Goal: Task Accomplishment & Management: Manage account settings

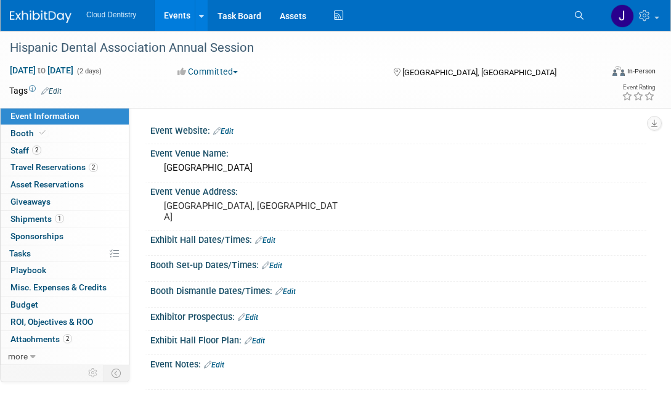
click at [177, 22] on link "Events" at bounding box center [177, 15] width 45 height 31
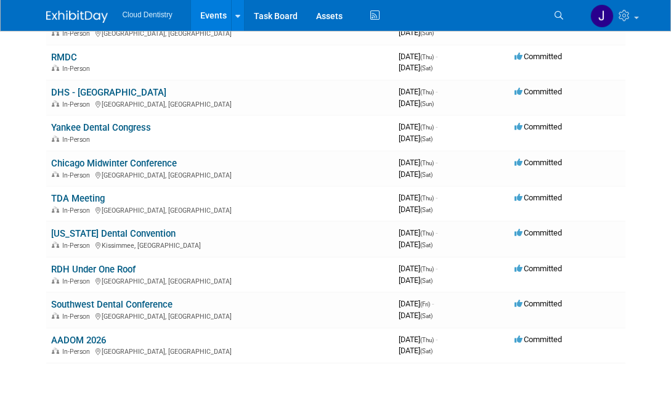
scroll to position [564, 0]
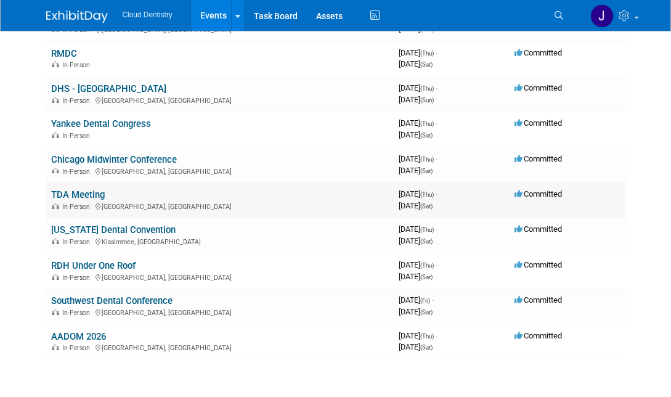
click at [83, 189] on link "TDA Meeting" at bounding box center [78, 194] width 54 height 11
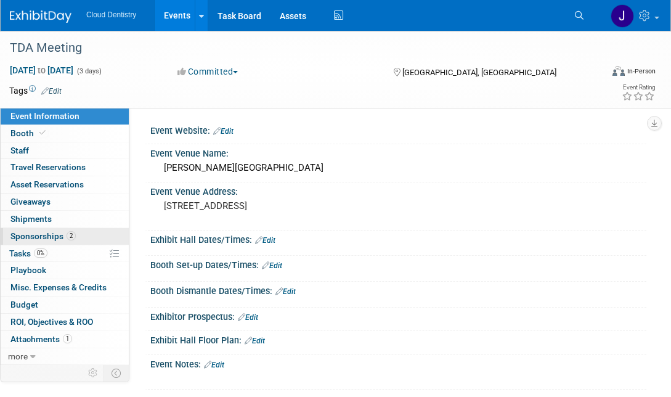
click at [50, 236] on span "Sponsorships 2" at bounding box center [42, 236] width 65 height 10
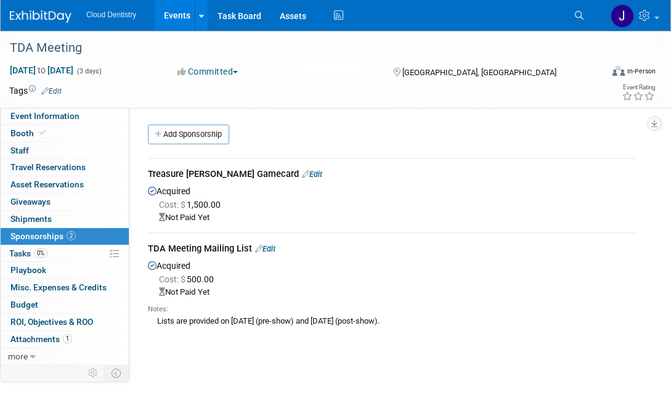
click at [302, 174] on link "Edit" at bounding box center [312, 173] width 20 height 9
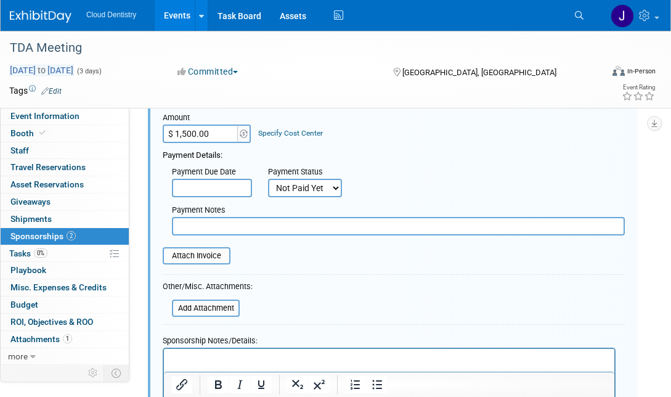
scroll to position [149, 0]
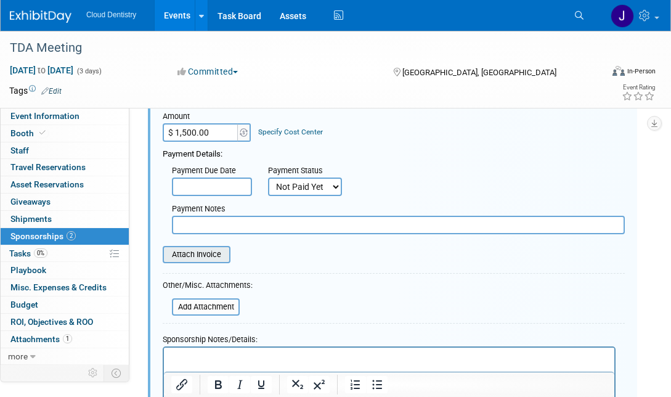
click at [216, 257] on input "file" at bounding box center [156, 254] width 147 height 15
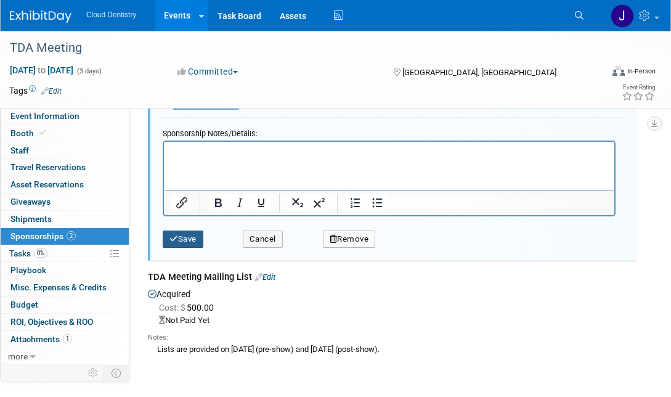
click at [189, 234] on button "Save" at bounding box center [183, 238] width 41 height 17
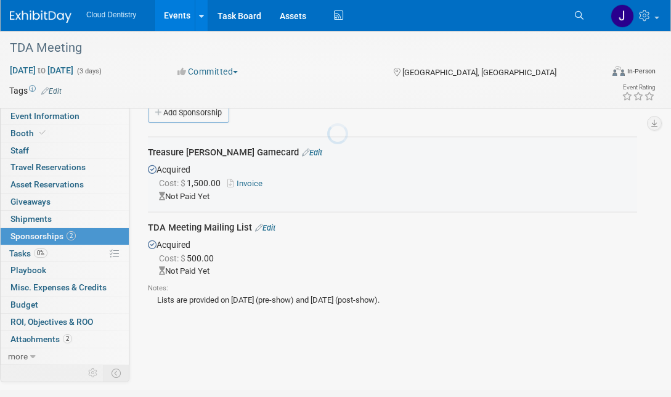
scroll to position [18, 0]
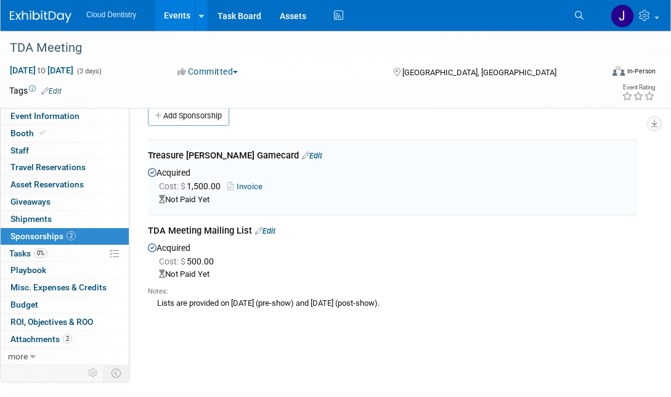
click at [268, 232] on link "Edit" at bounding box center [265, 230] width 20 height 9
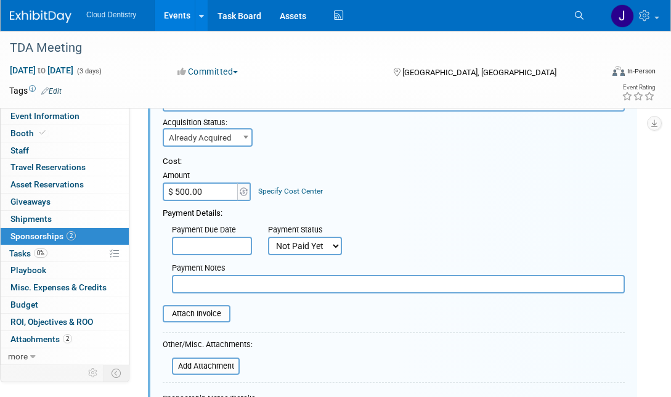
scroll to position [184, 0]
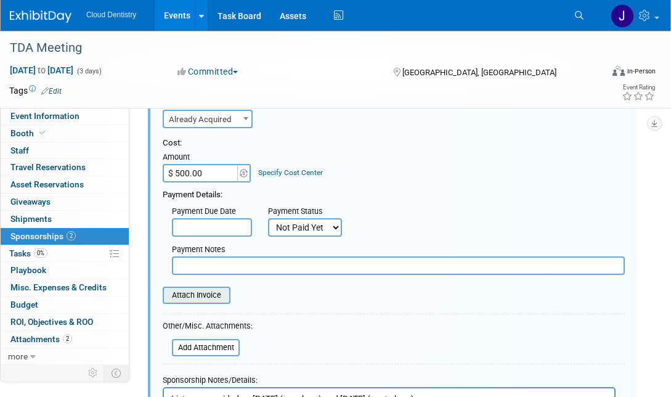
click at [217, 294] on input "file" at bounding box center [156, 295] width 147 height 15
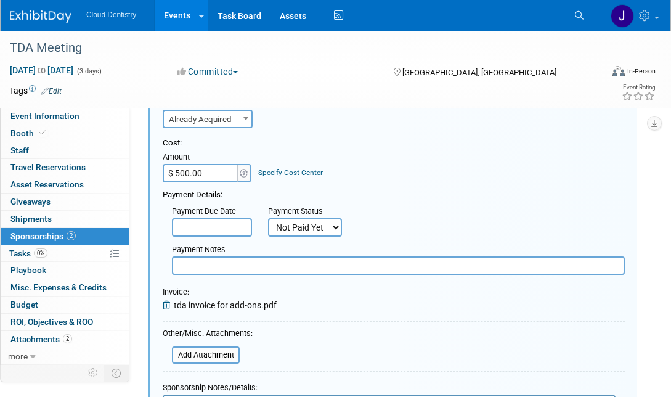
scroll to position [334, 0]
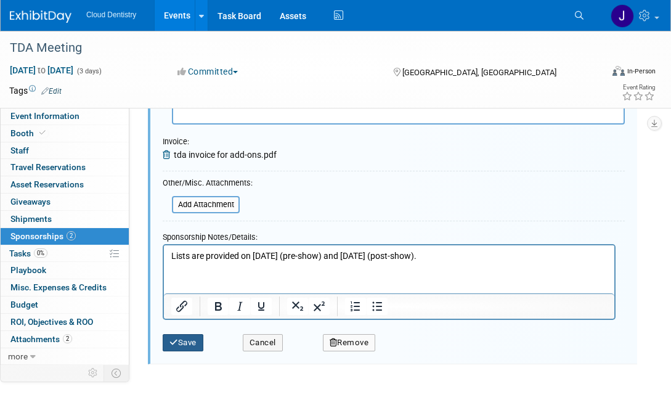
click at [192, 337] on button "Save" at bounding box center [183, 342] width 41 height 17
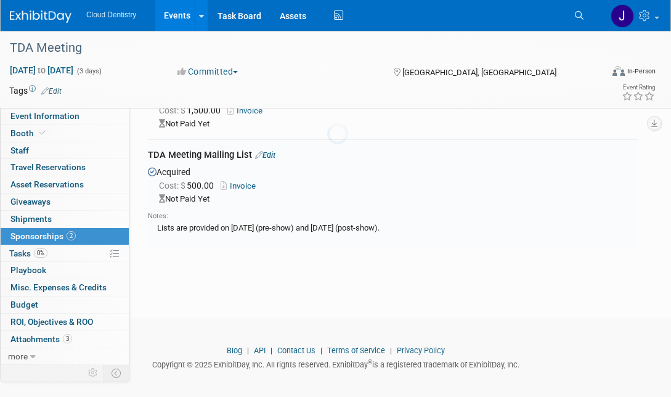
scroll to position [94, 0]
